Goal: Information Seeking & Learning: Find specific fact

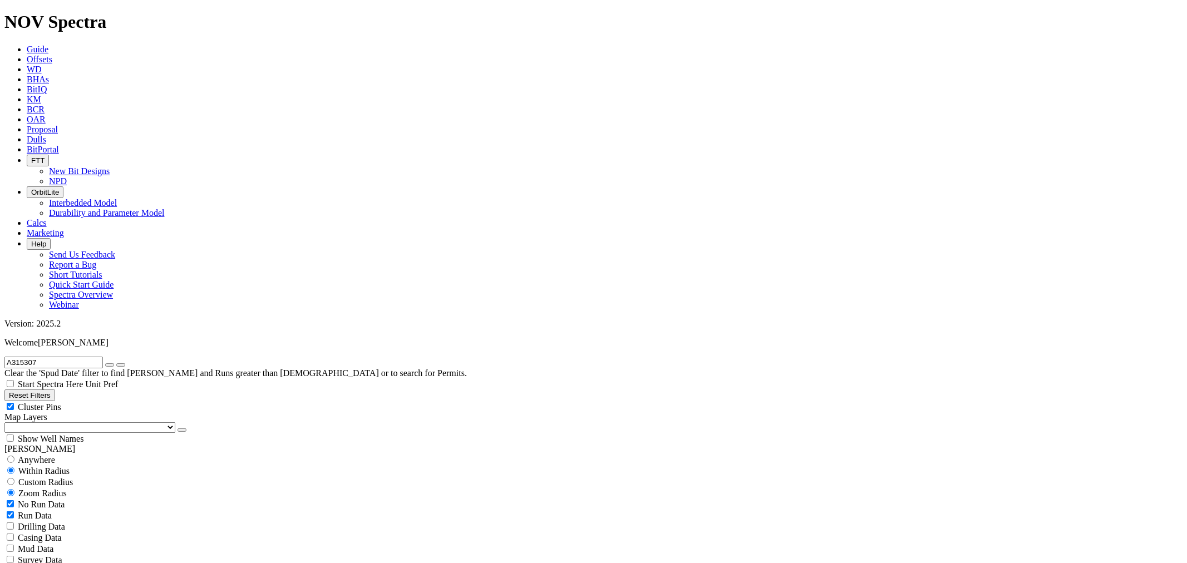
click at [27, 135] on icon at bounding box center [27, 139] width 0 height 9
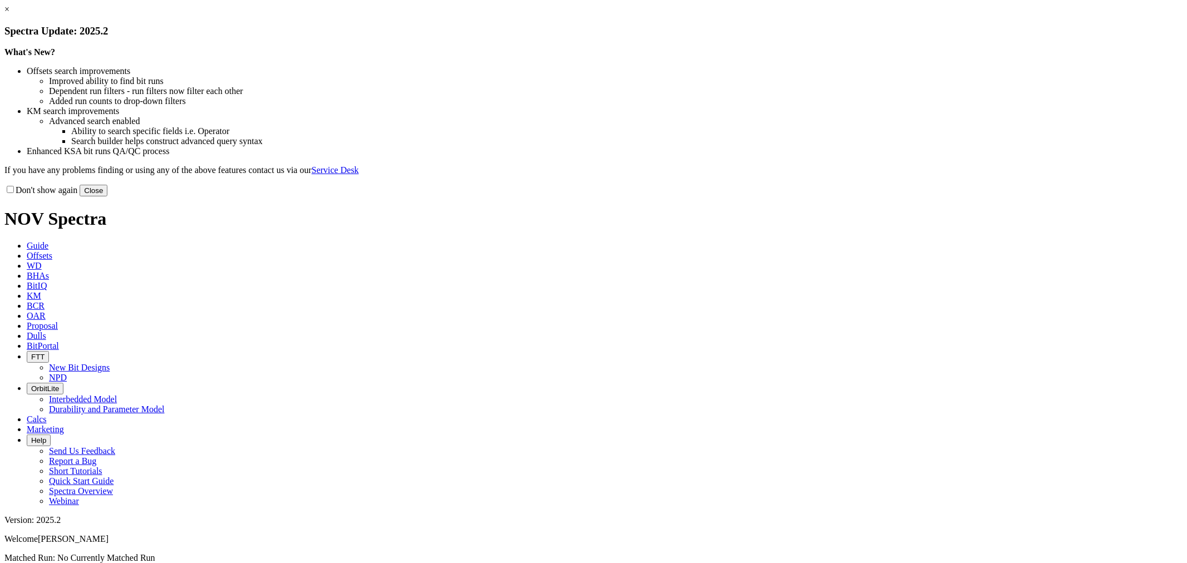
click at [107, 196] on button "Close" at bounding box center [94, 191] width 28 height 12
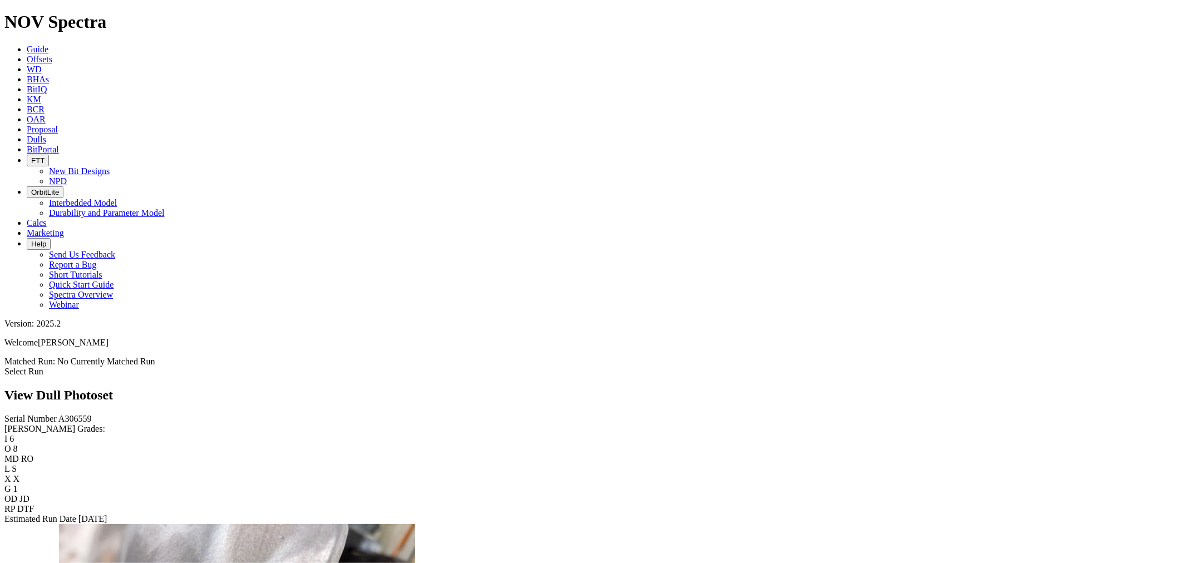
scroll to position [432, 0]
drag, startPoint x: 317, startPoint y: 150, endPoint x: 243, endPoint y: 107, distance: 86.3
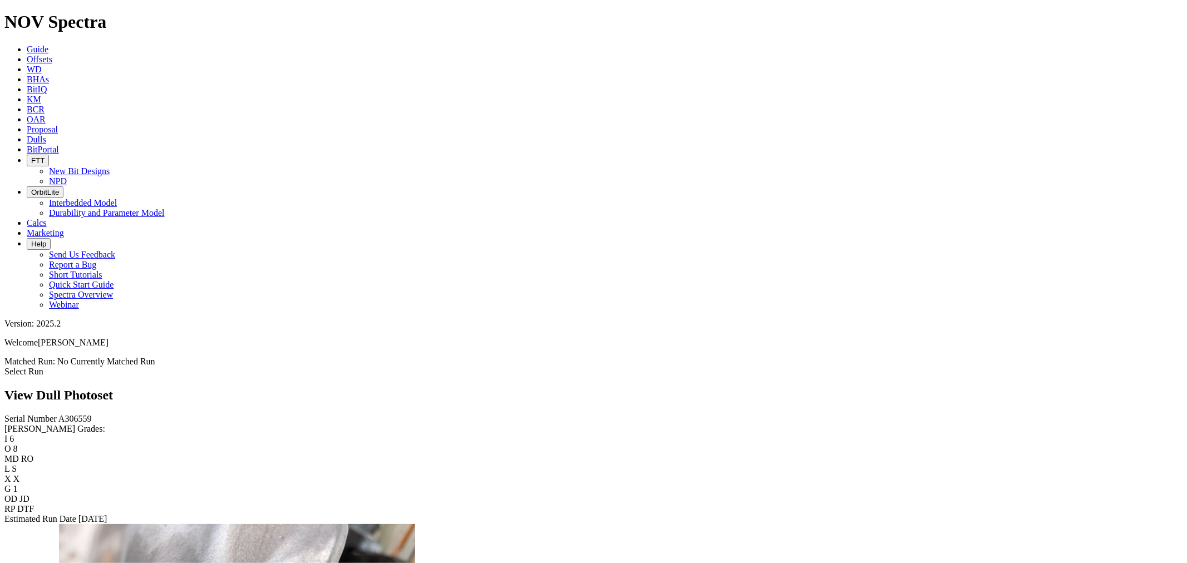
scroll to position [309, 0]
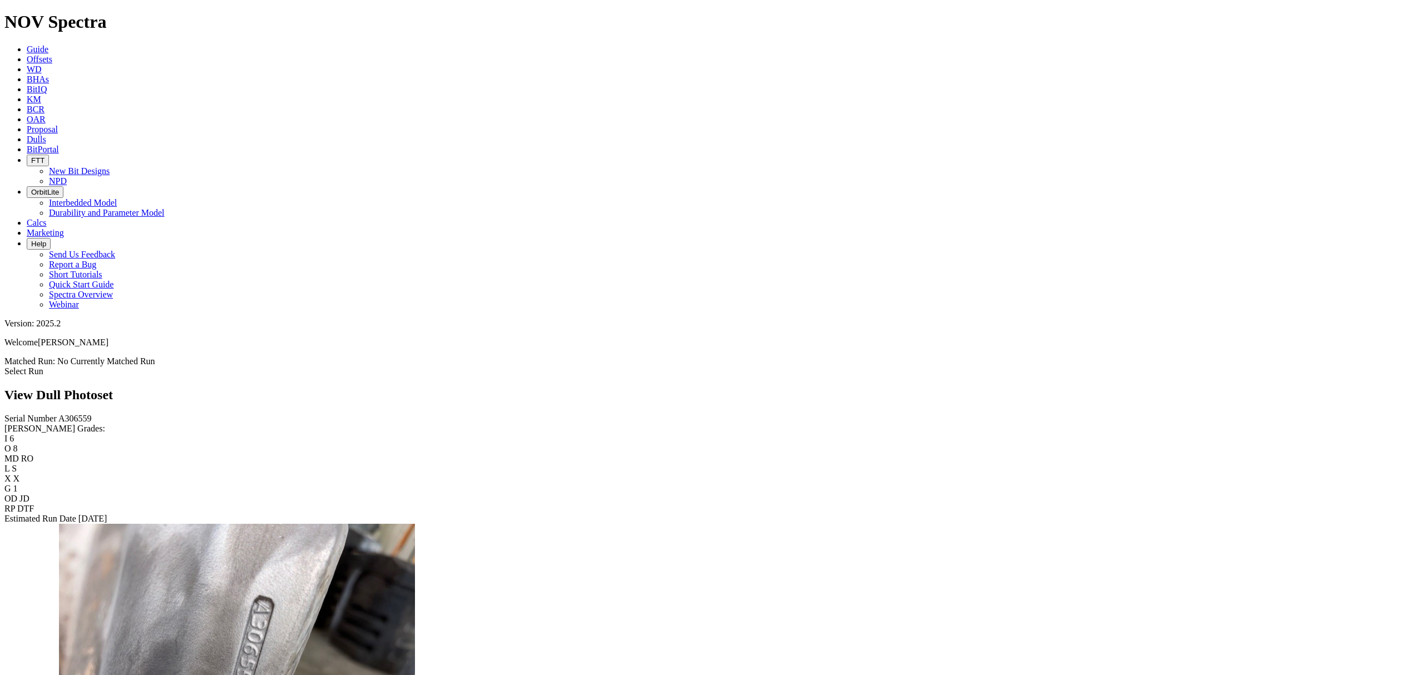
scroll to position [1846, 0]
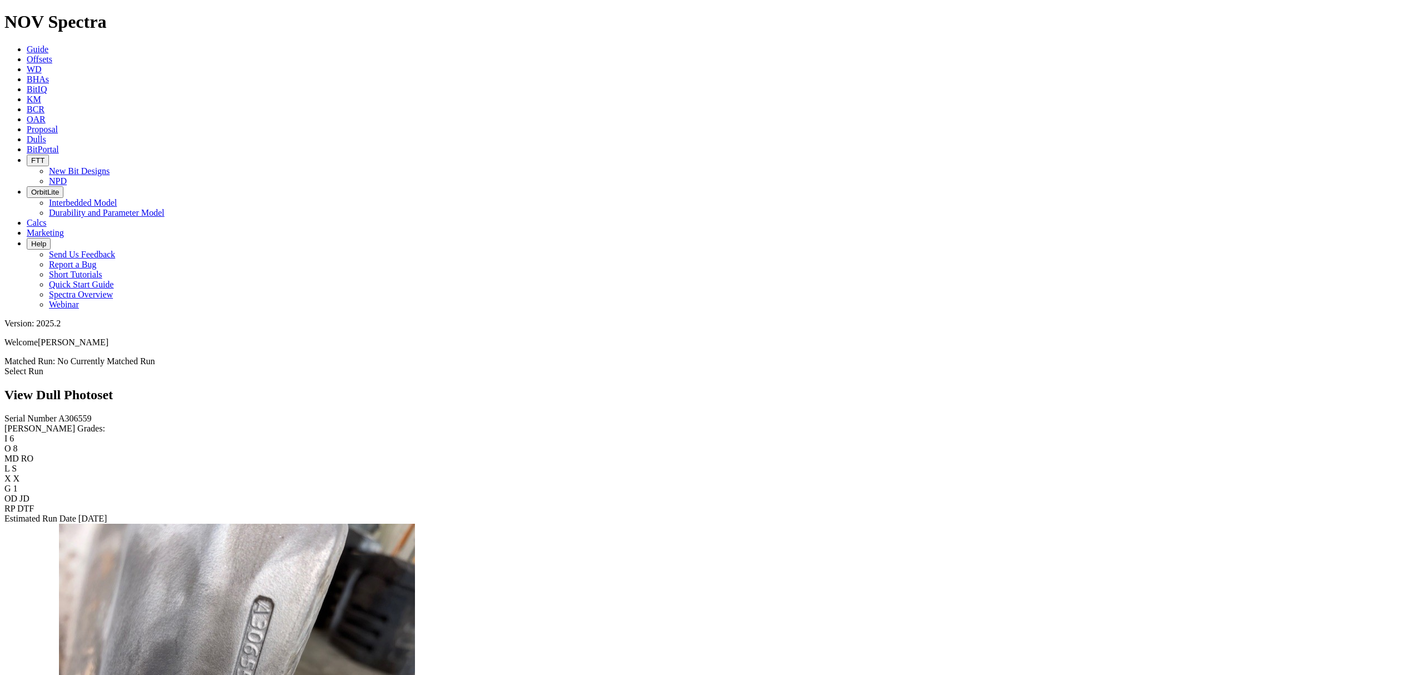
scroll to position [437, 0]
